Goal: Task Accomplishment & Management: Manage account settings

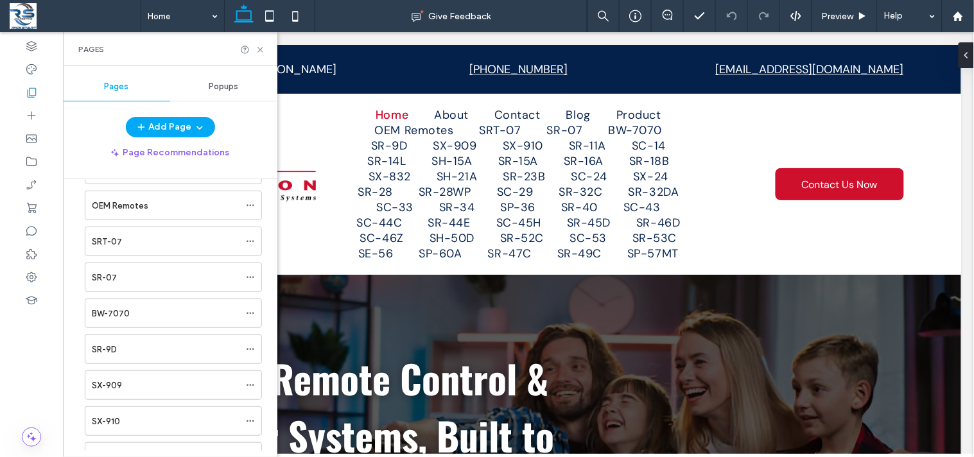
scroll to position [167, 0]
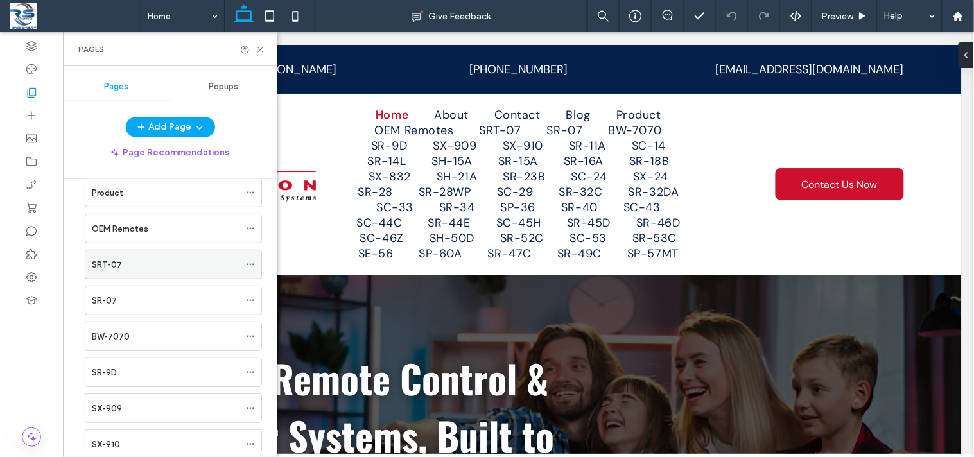
click at [249, 263] on icon at bounding box center [250, 264] width 9 height 9
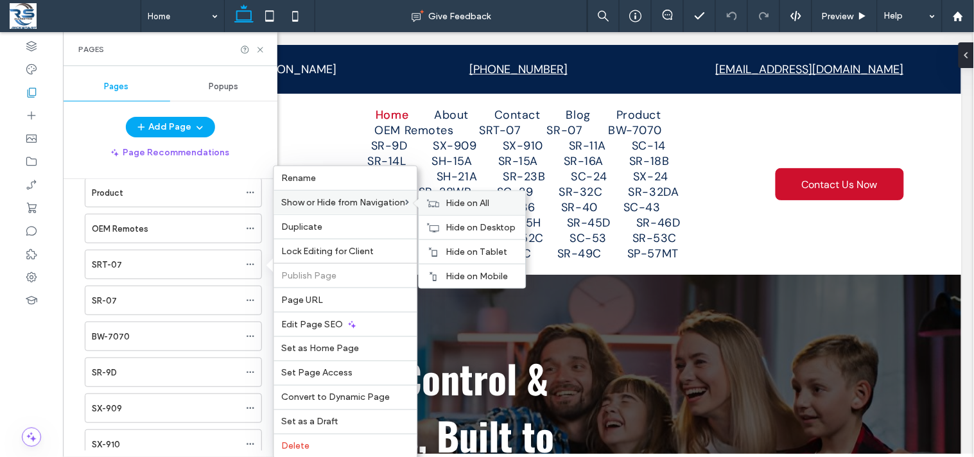
click at [469, 205] on span "Hide on All" at bounding box center [468, 203] width 44 height 11
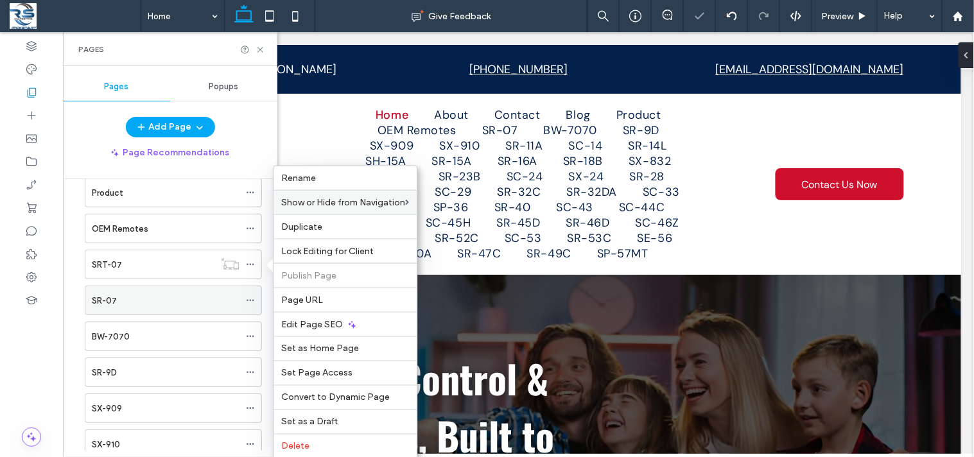
click at [250, 300] on icon at bounding box center [250, 300] width 9 height 9
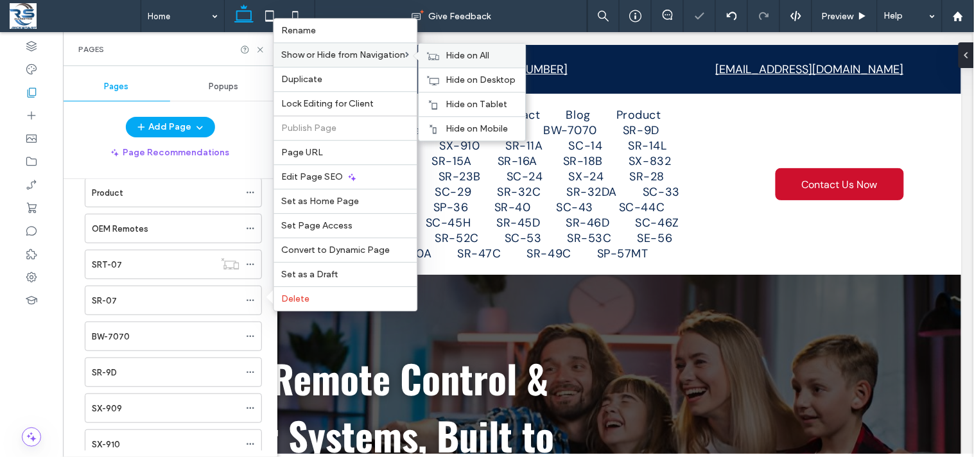
click at [459, 61] on span "Hide on All" at bounding box center [468, 55] width 44 height 11
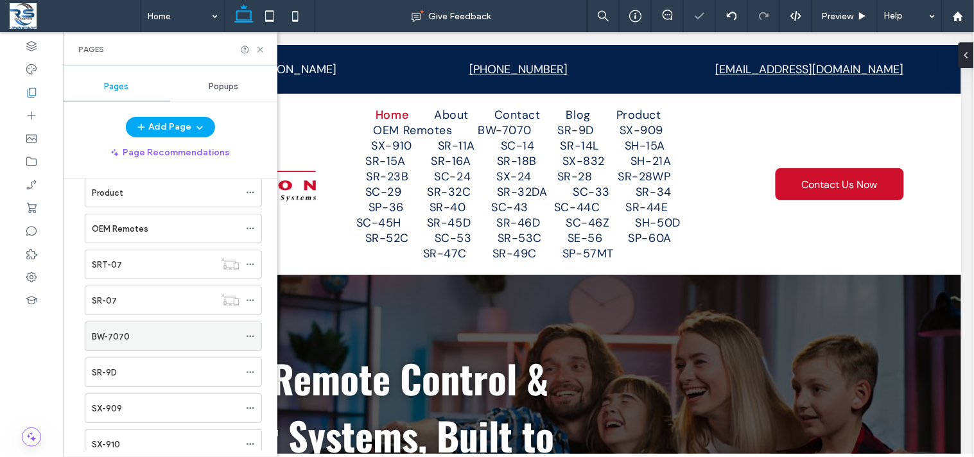
click at [248, 336] on icon at bounding box center [250, 336] width 9 height 9
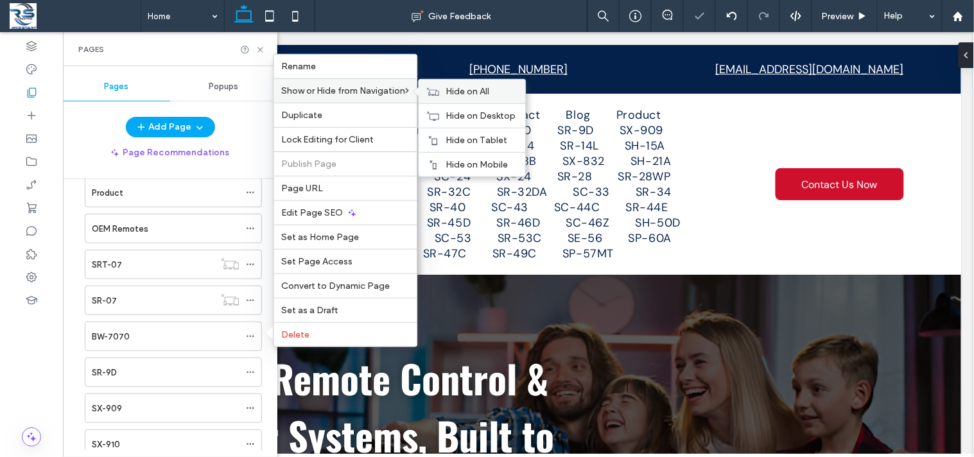
click at [458, 91] on span "Hide on All" at bounding box center [468, 91] width 44 height 11
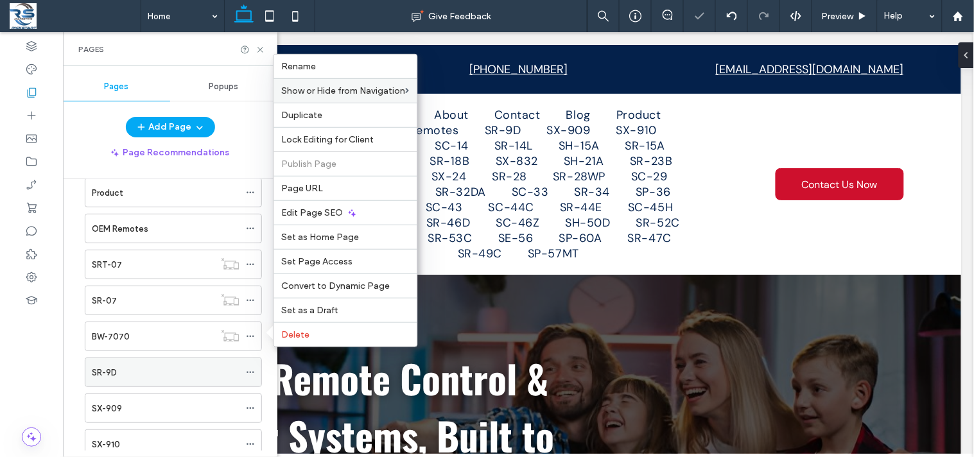
click at [249, 374] on icon at bounding box center [250, 372] width 9 height 9
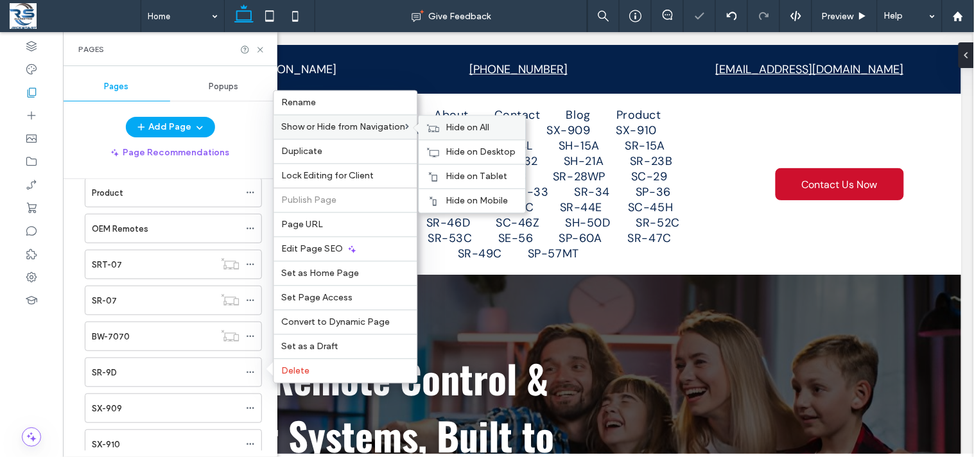
click at [484, 130] on span "Hide on All" at bounding box center [468, 128] width 44 height 11
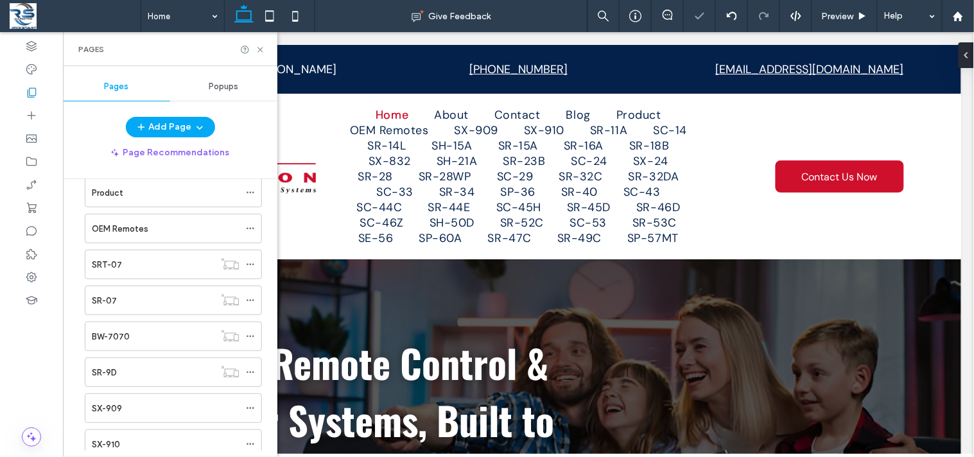
click at [270, 398] on div "Home About Contact Blog Product OEM Remotes SRT-07 SR-07 BW-7070 SR-9D SX-909 S…" at bounding box center [177, 315] width 199 height 272
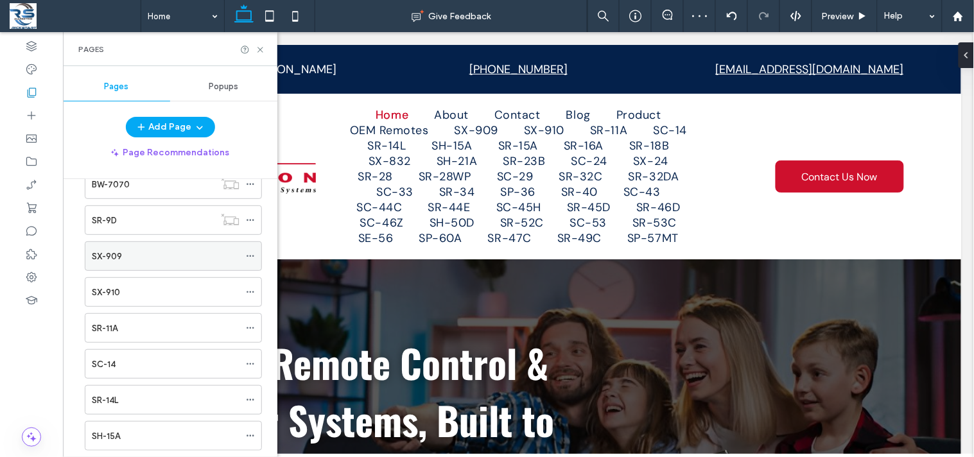
click at [248, 257] on use at bounding box center [250, 257] width 7 height 2
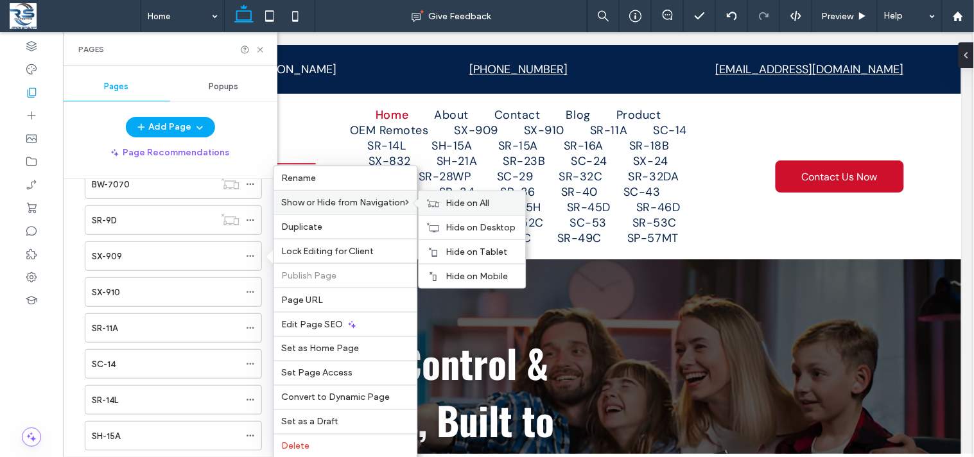
click at [456, 207] on span "Hide on All" at bounding box center [468, 203] width 44 height 11
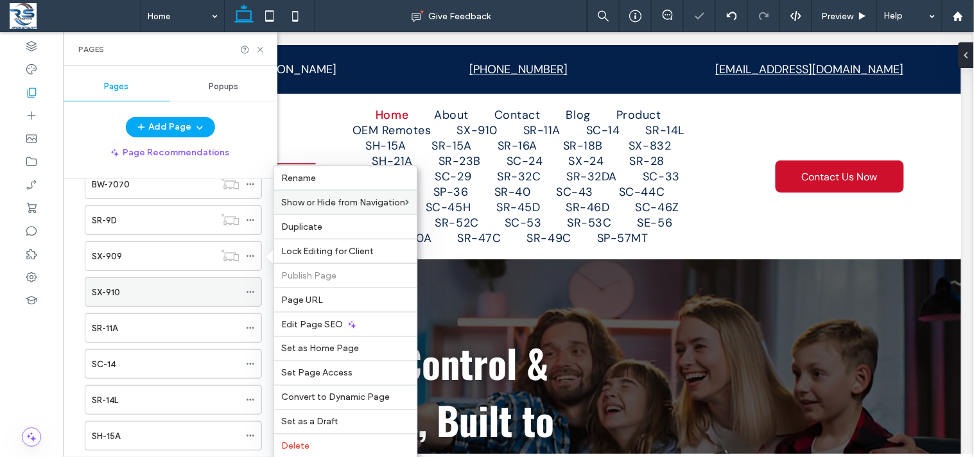
click at [249, 294] on icon at bounding box center [250, 292] width 9 height 9
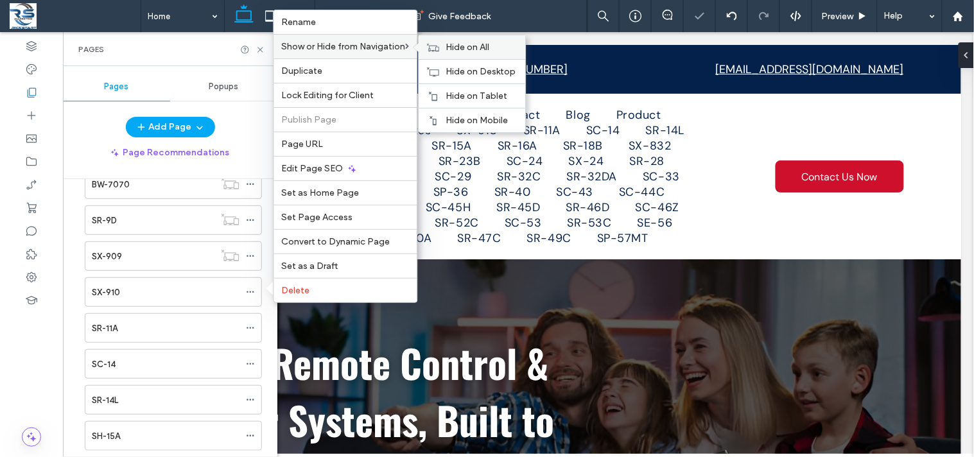
click at [440, 48] on icon at bounding box center [433, 47] width 13 height 9
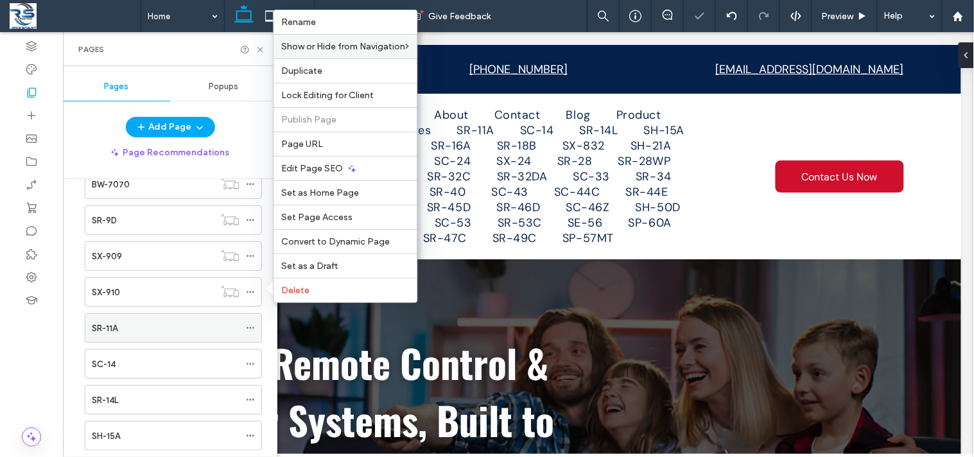
click at [250, 328] on icon at bounding box center [250, 328] width 9 height 9
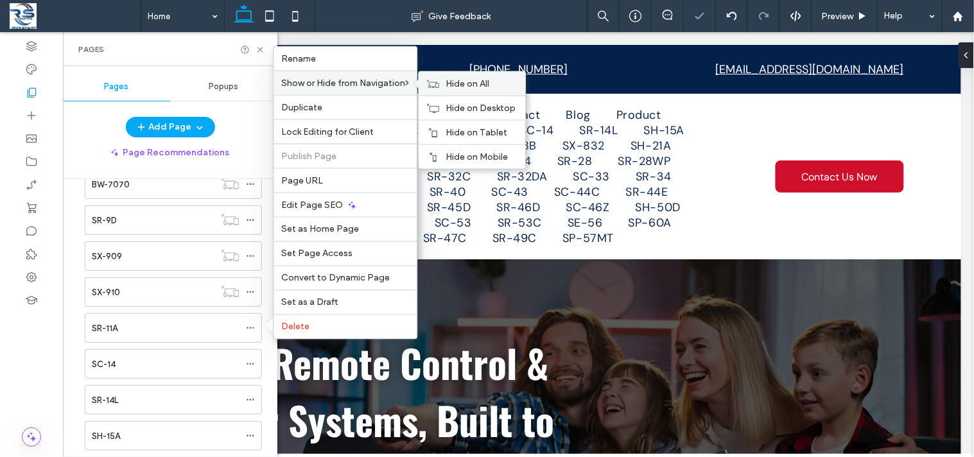
click at [445, 85] on div "Hide on All" at bounding box center [472, 84] width 107 height 24
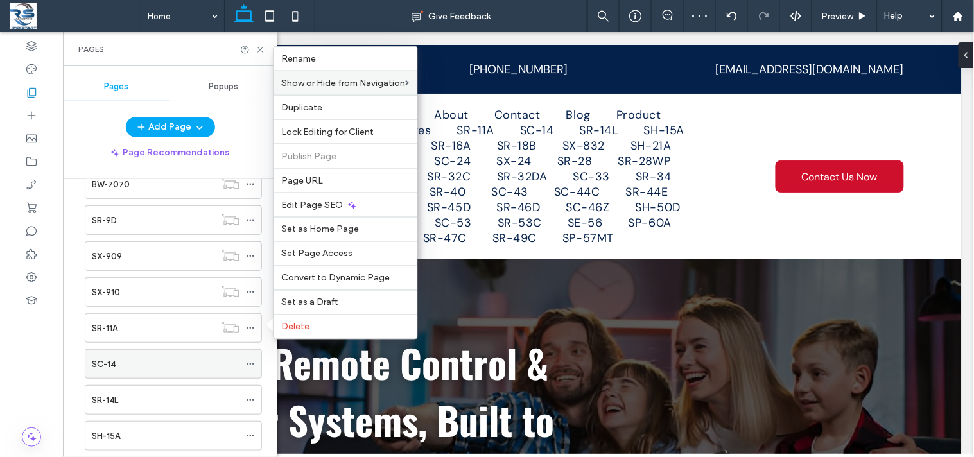
click at [249, 363] on icon at bounding box center [250, 364] width 9 height 9
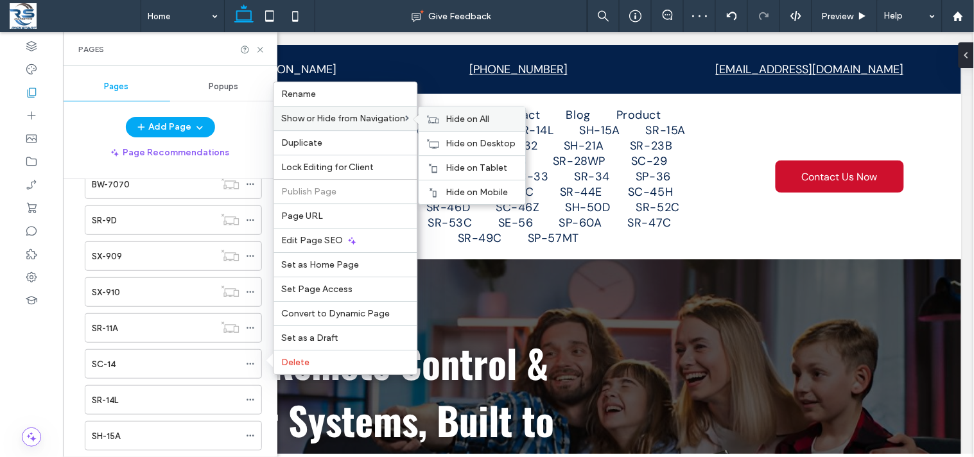
click at [469, 120] on span "Hide on All" at bounding box center [468, 119] width 44 height 11
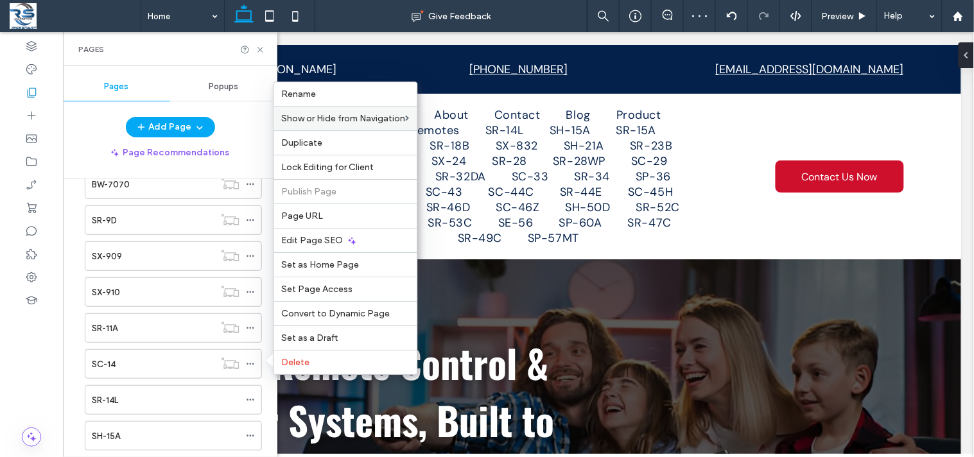
click at [266, 383] on div "Home About Contact Blog Product OEM Remotes SRT-07 SR-07 BW-7070 SR-9D SX-909 S…" at bounding box center [177, 315] width 199 height 272
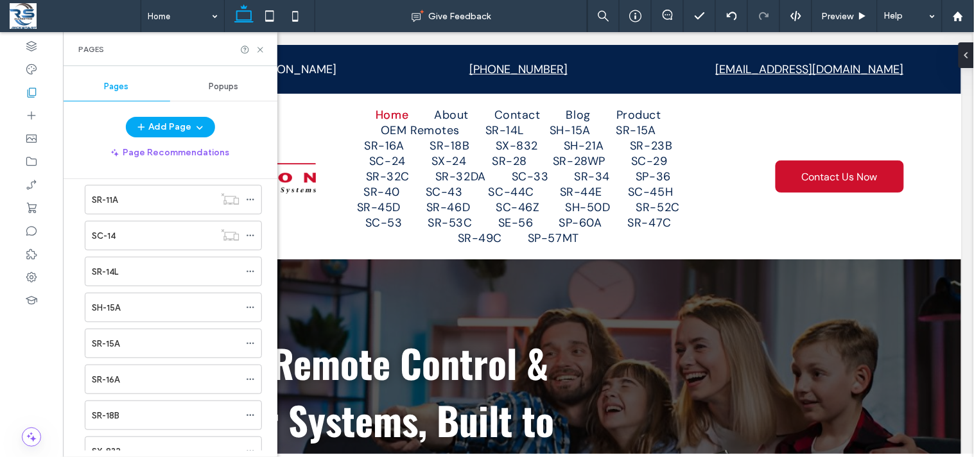
scroll to position [496, 0]
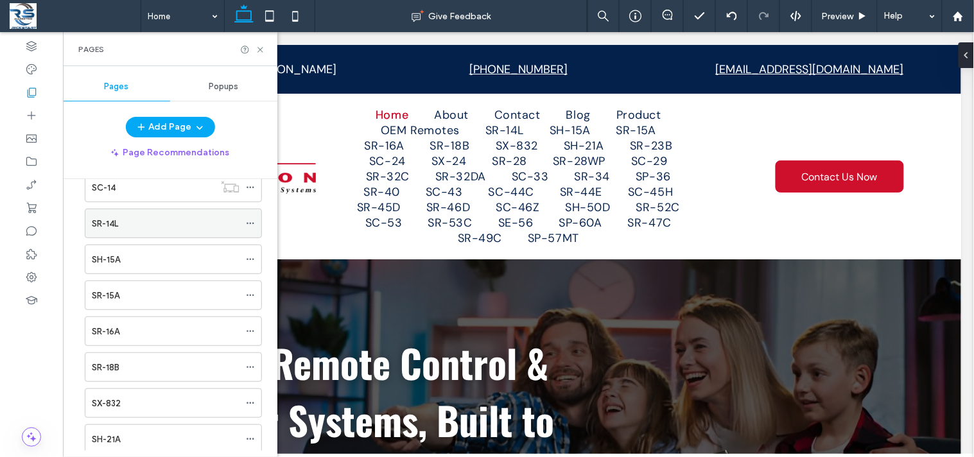
click at [252, 225] on icon at bounding box center [250, 223] width 9 height 9
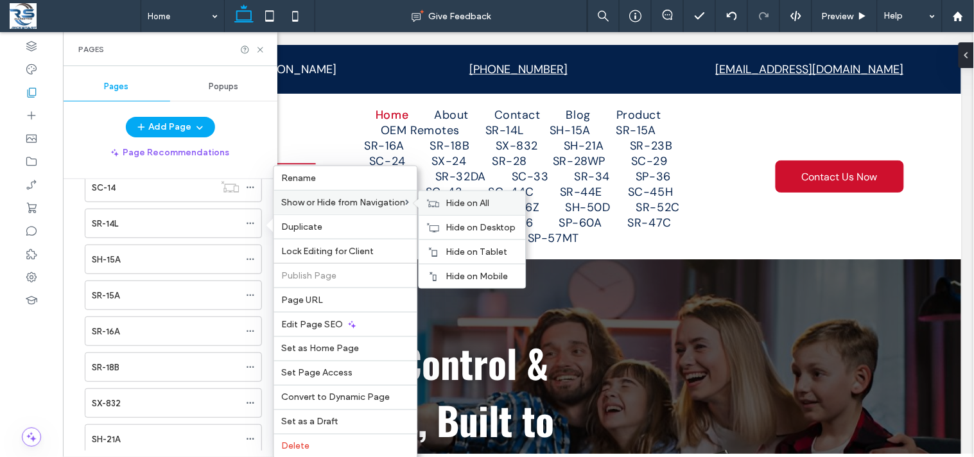
click at [443, 202] on div "Hide on All" at bounding box center [472, 203] width 107 height 24
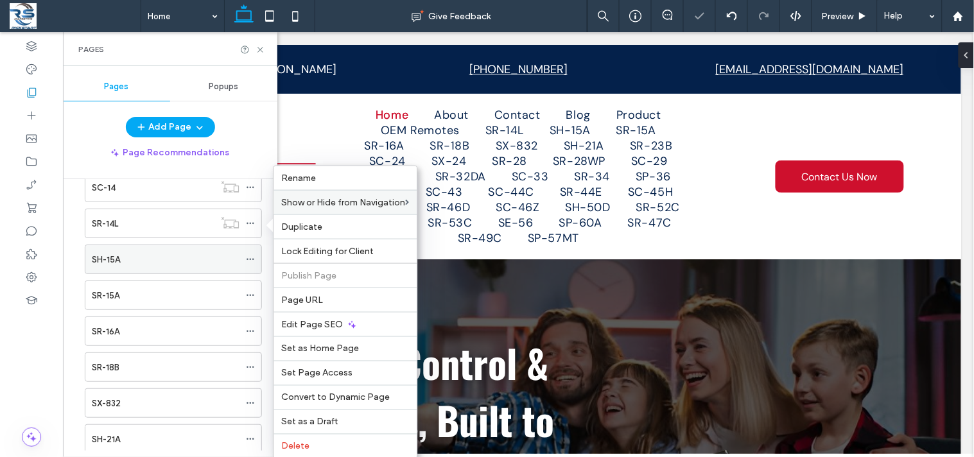
click at [250, 261] on icon at bounding box center [250, 259] width 9 height 9
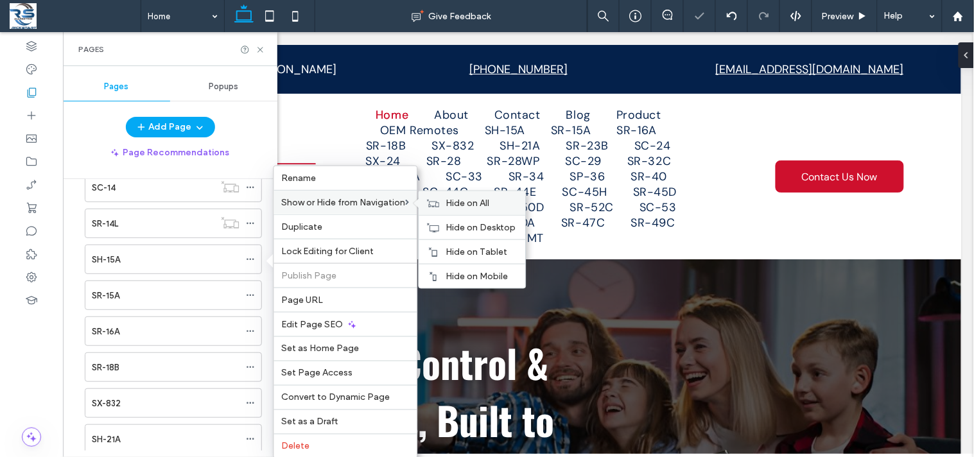
click at [458, 203] on span "Hide on All" at bounding box center [468, 203] width 44 height 11
